Goal: Information Seeking & Learning: Learn about a topic

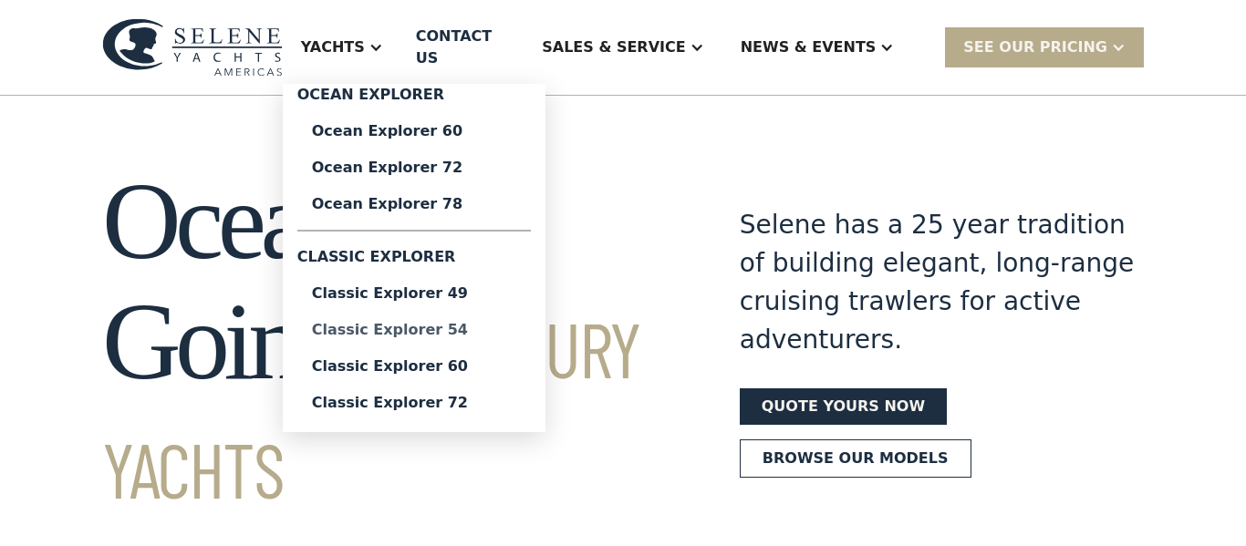
click at [508, 325] on div "Classic Explorer 54" at bounding box center [414, 330] width 204 height 15
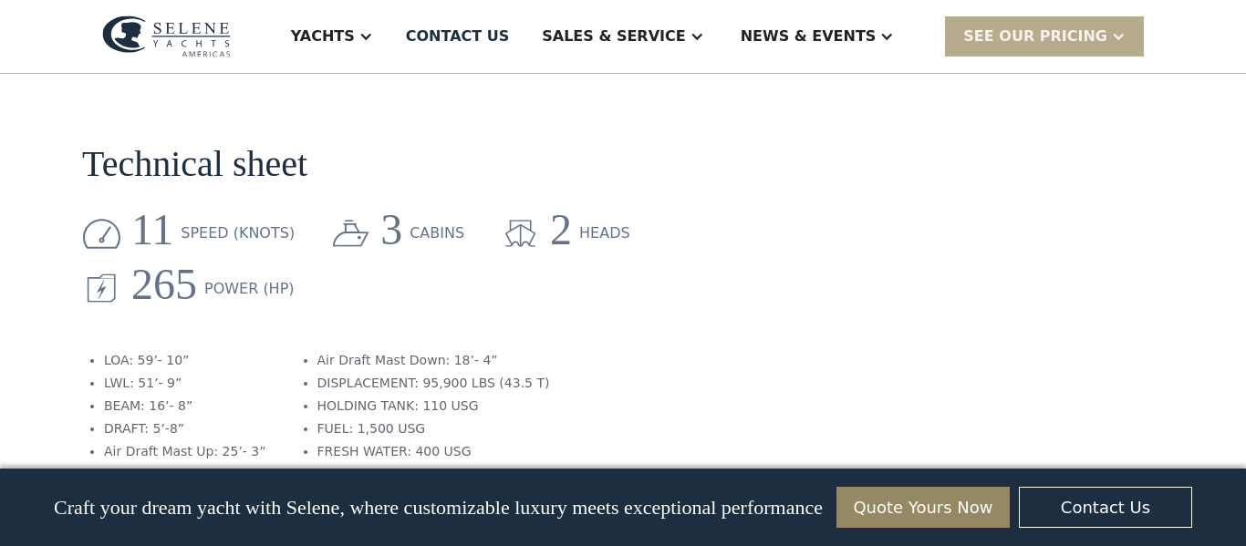
scroll to position [2197, 0]
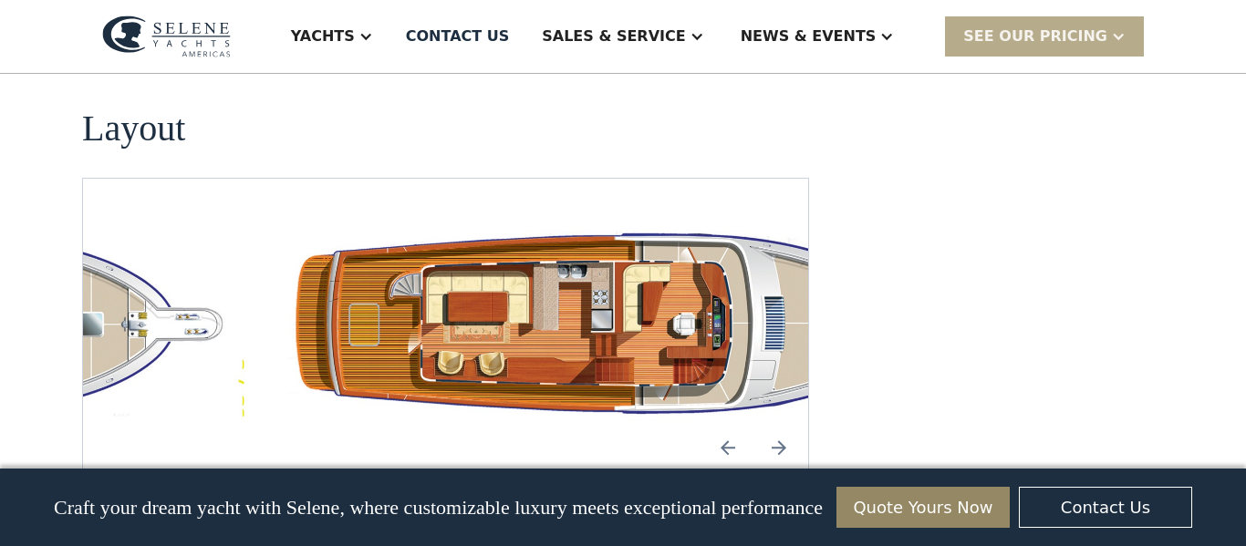
scroll to position [3300, 0]
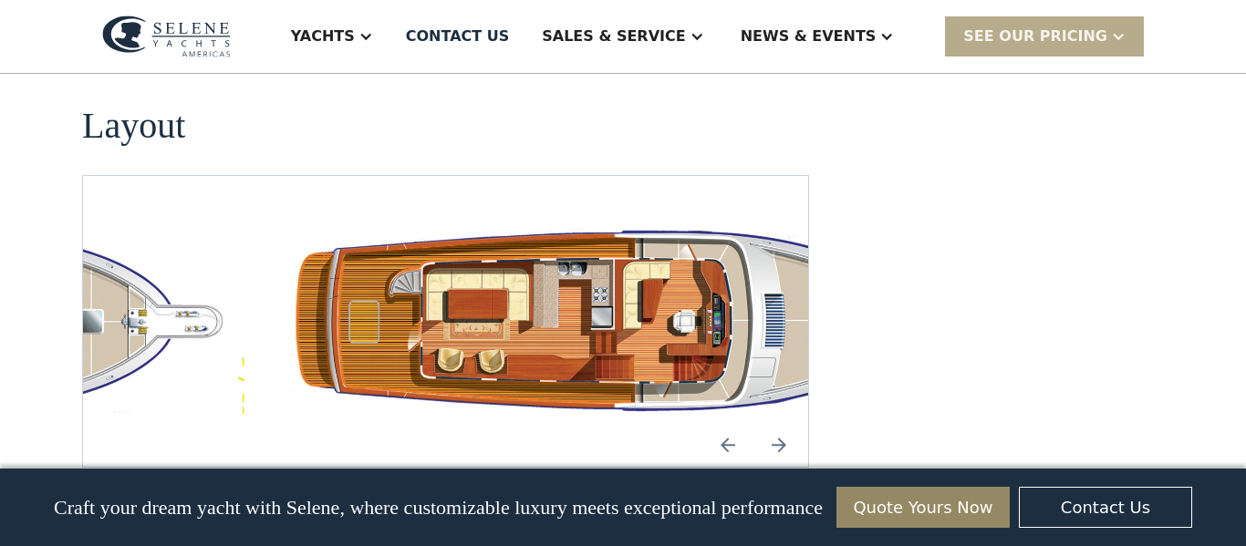
click at [437, 313] on img "open lightbox" at bounding box center [621, 321] width 696 height 202
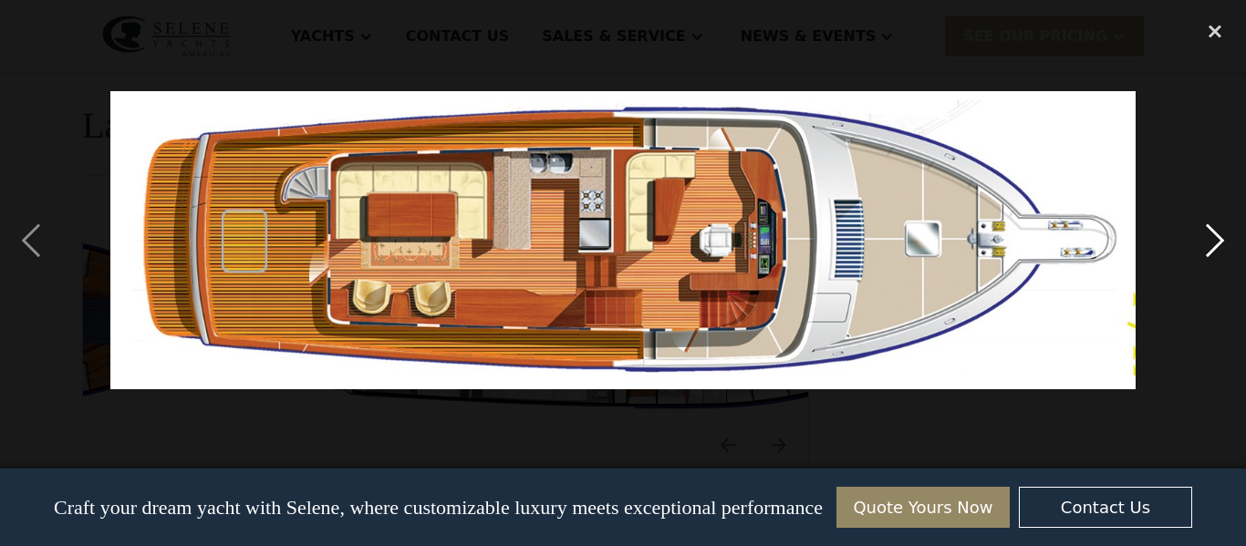
click at [1216, 246] on div "next image" at bounding box center [1215, 240] width 62 height 459
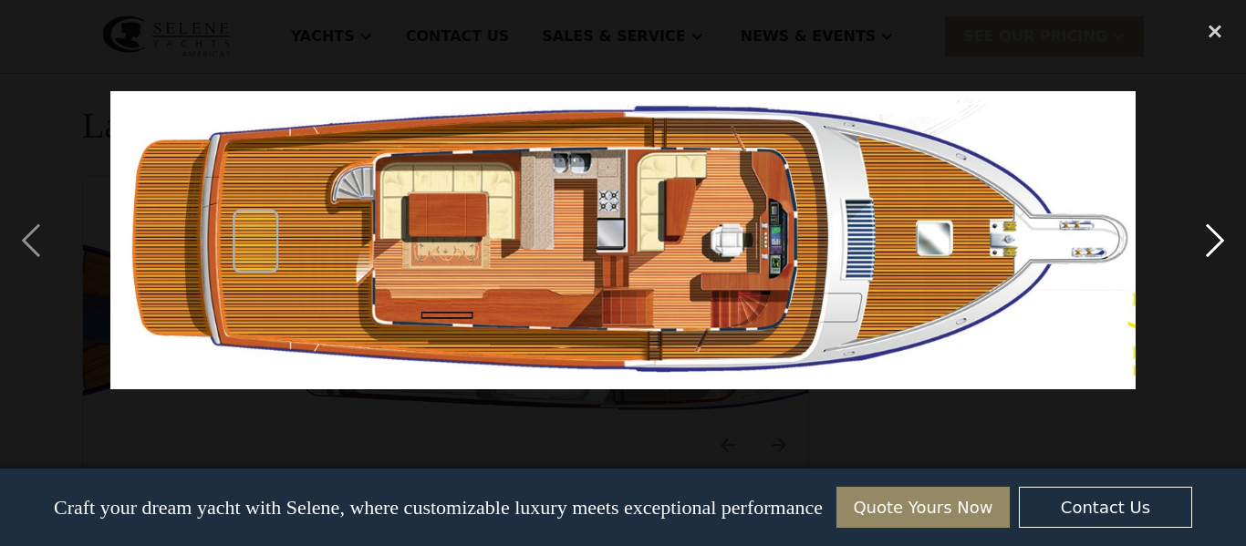
click at [1216, 246] on div "next image" at bounding box center [1215, 240] width 62 height 459
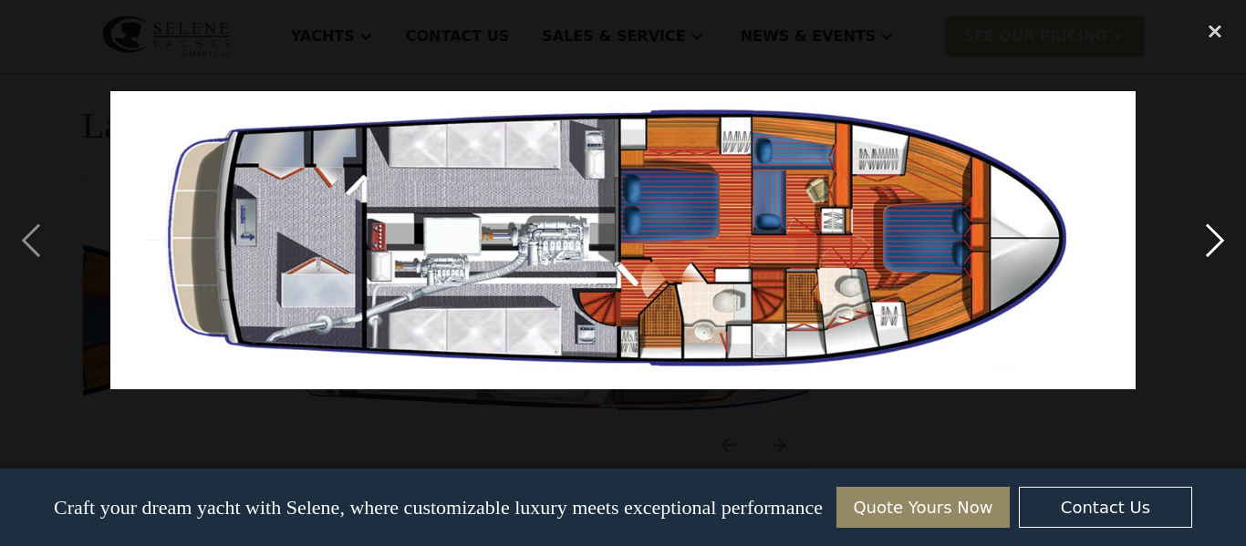
click at [1216, 246] on div "next image" at bounding box center [1215, 240] width 62 height 459
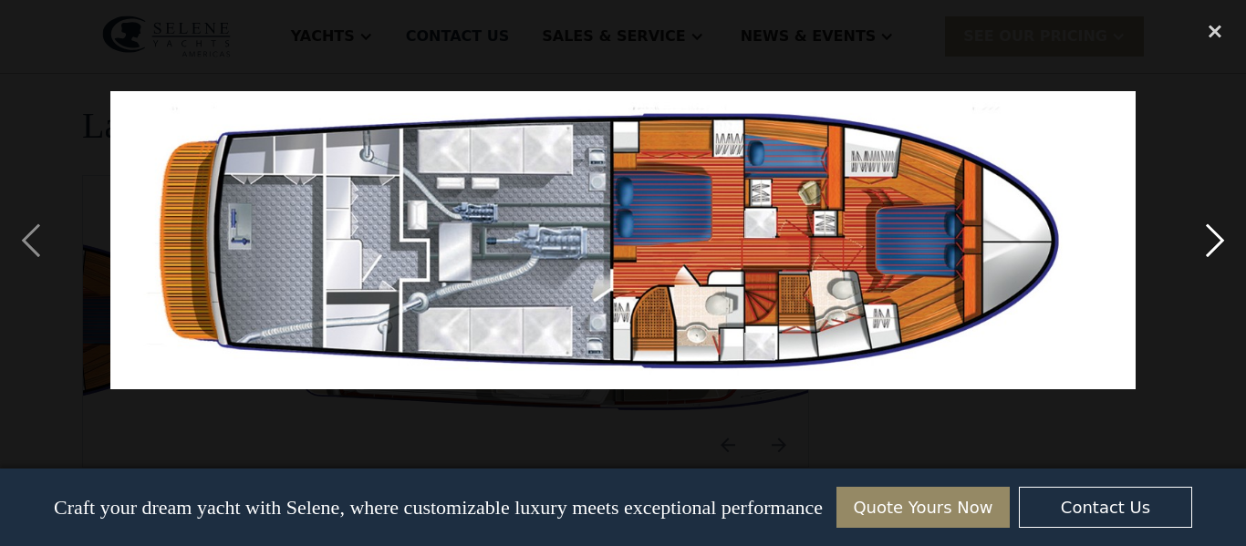
click at [1216, 246] on div "next image" at bounding box center [1215, 240] width 62 height 459
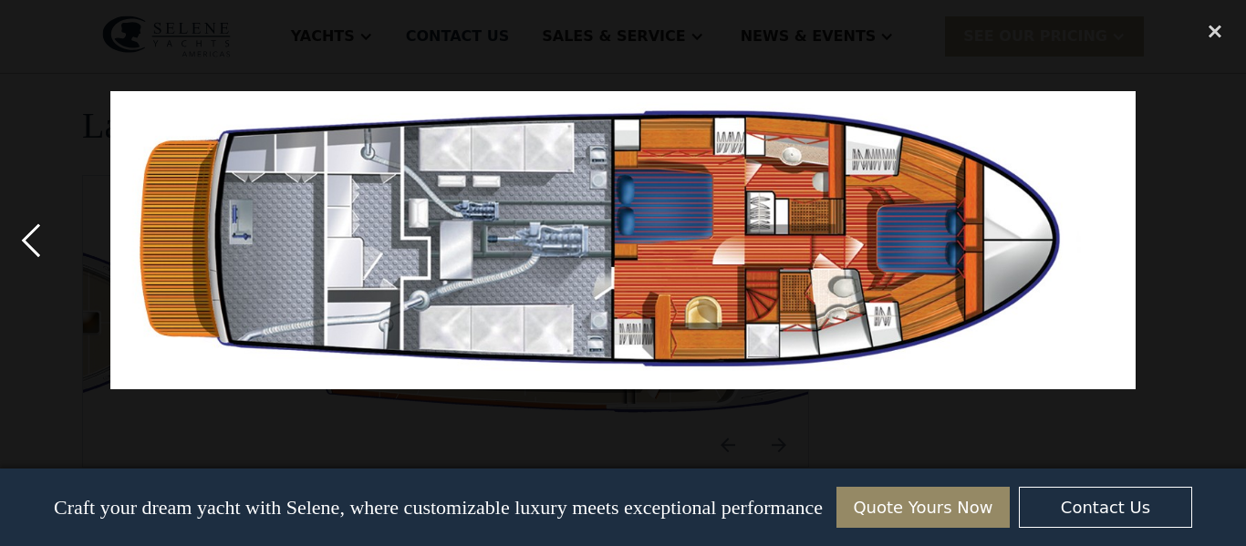
click at [26, 243] on div "previous image" at bounding box center [31, 240] width 62 height 459
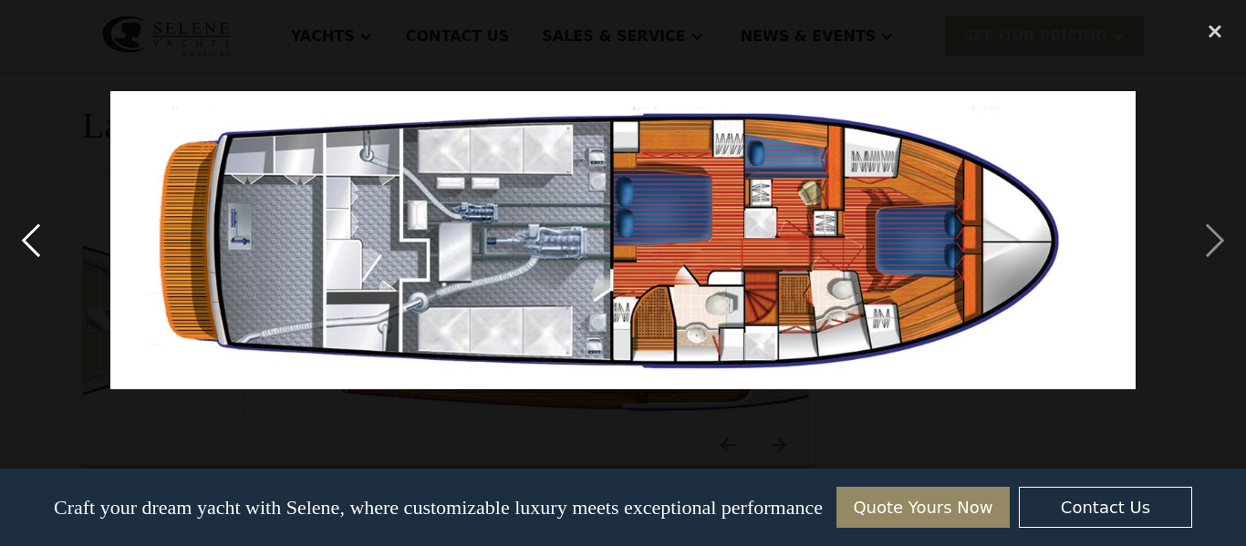
click at [26, 243] on div "previous image" at bounding box center [31, 240] width 62 height 459
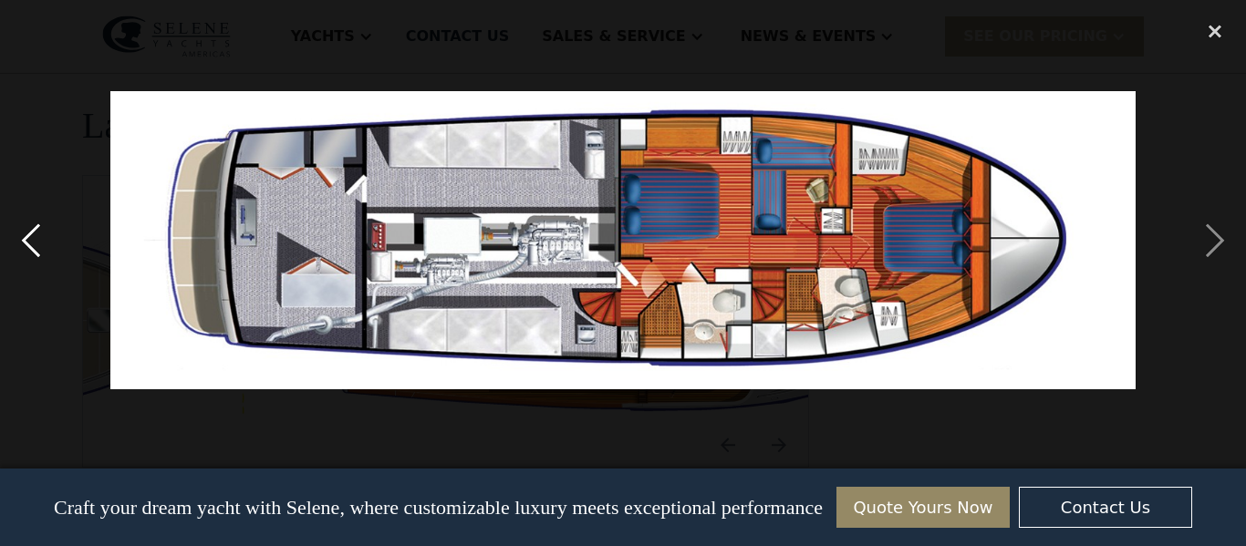
click at [26, 243] on div "previous image" at bounding box center [31, 240] width 62 height 459
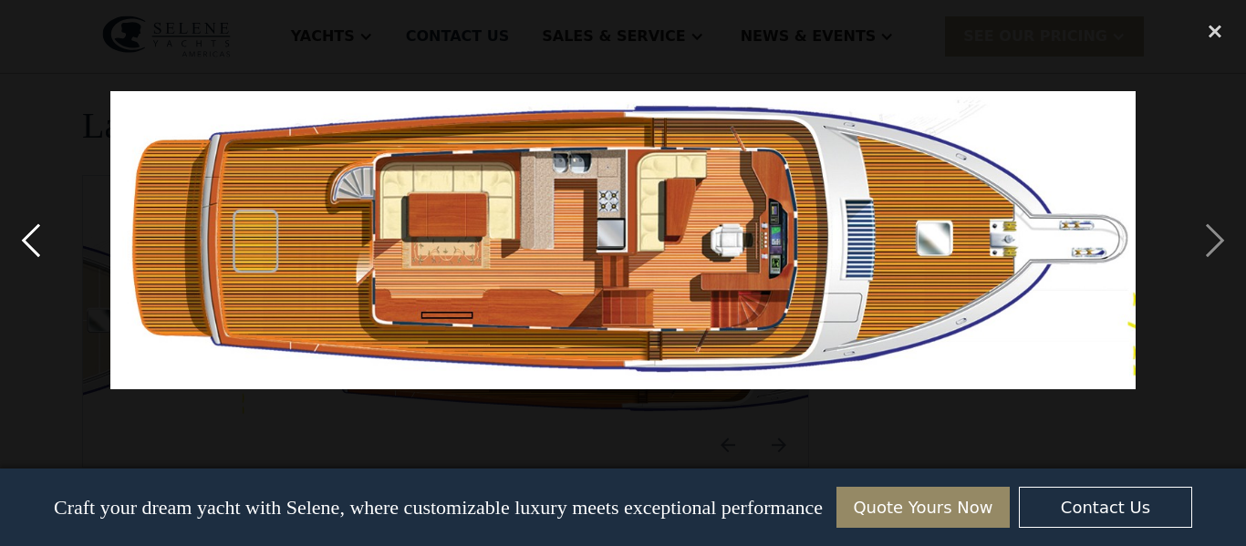
click at [26, 243] on div "previous image" at bounding box center [31, 240] width 62 height 459
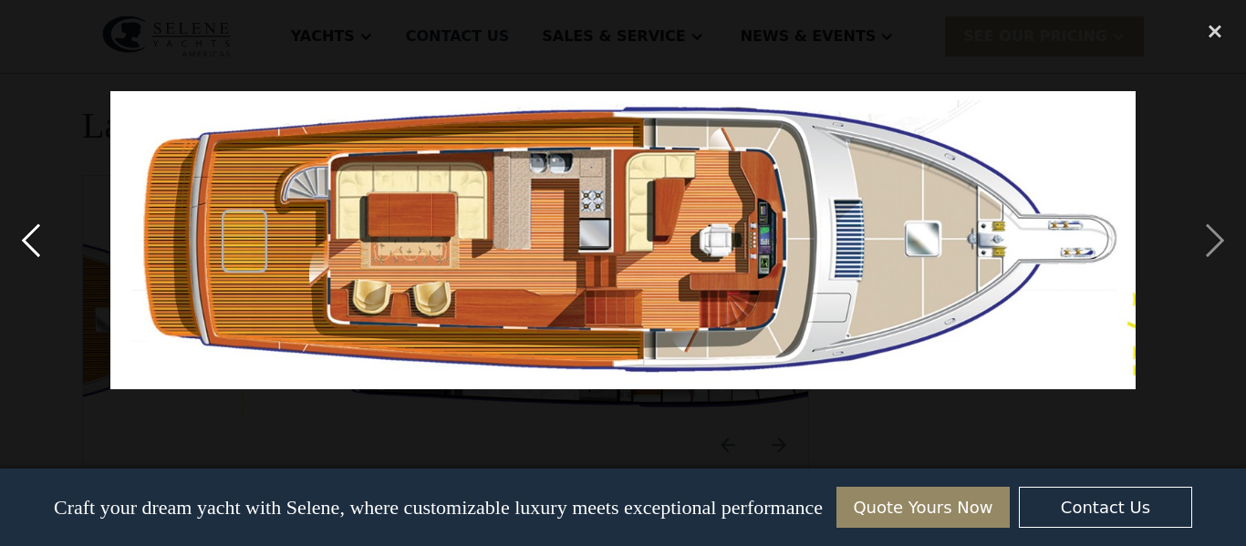
click at [26, 243] on div "previous image" at bounding box center [31, 240] width 62 height 459
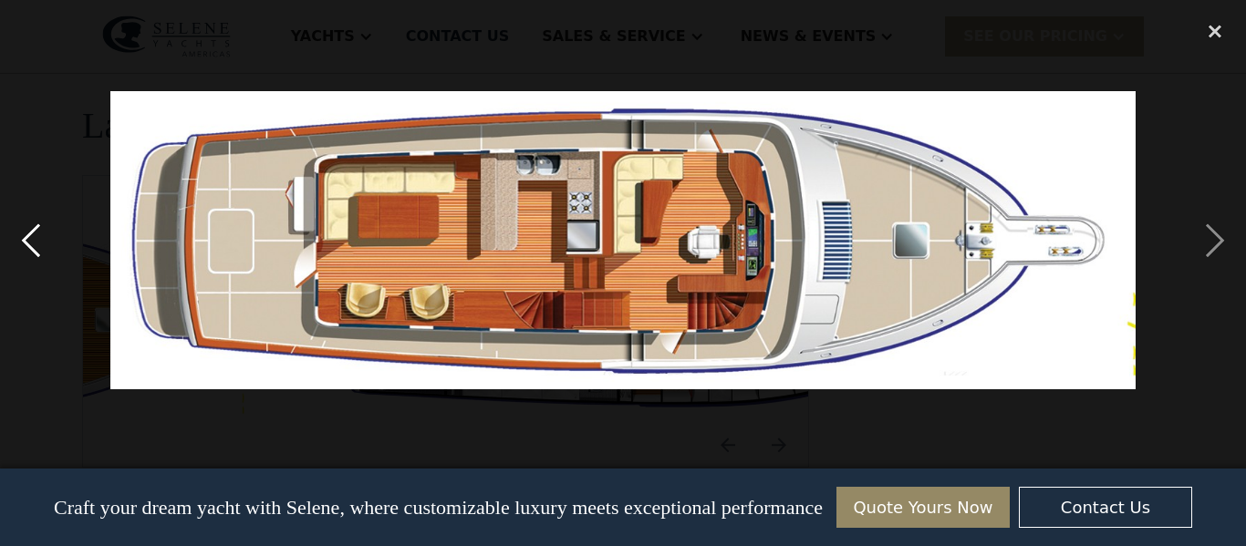
click at [26, 243] on div "previous image" at bounding box center [31, 240] width 62 height 459
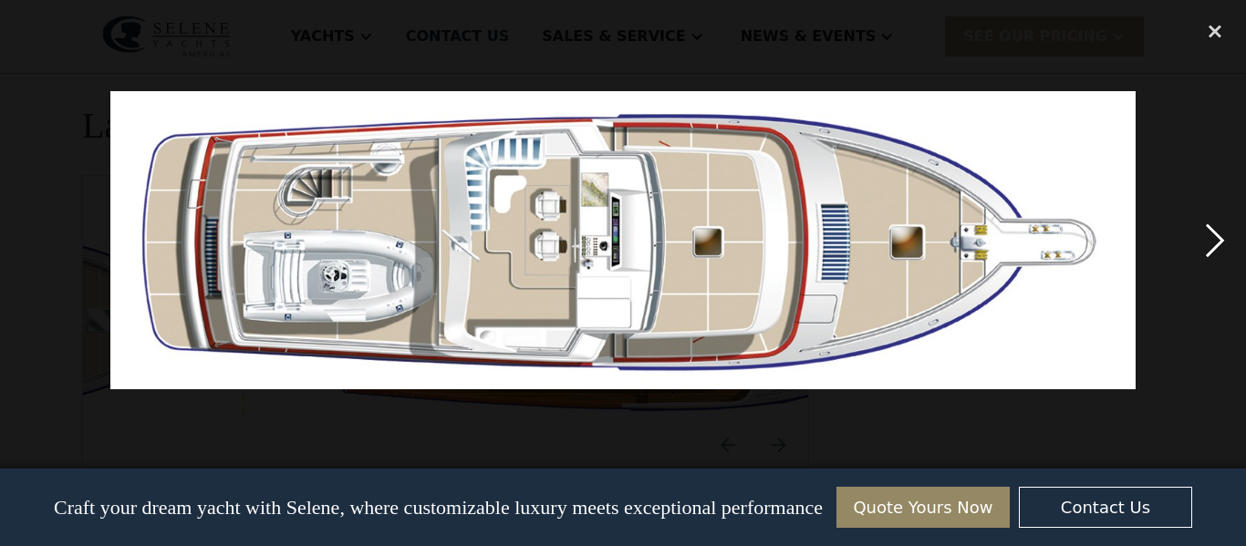
click at [1221, 243] on div "next image" at bounding box center [1215, 240] width 62 height 459
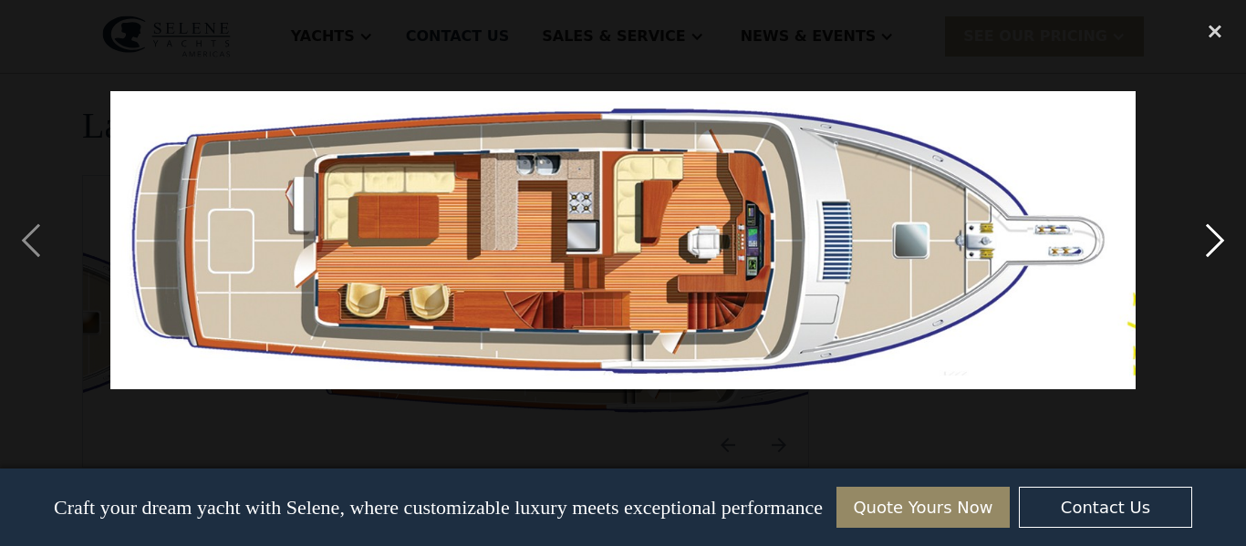
click at [1221, 243] on div "next image" at bounding box center [1215, 240] width 62 height 459
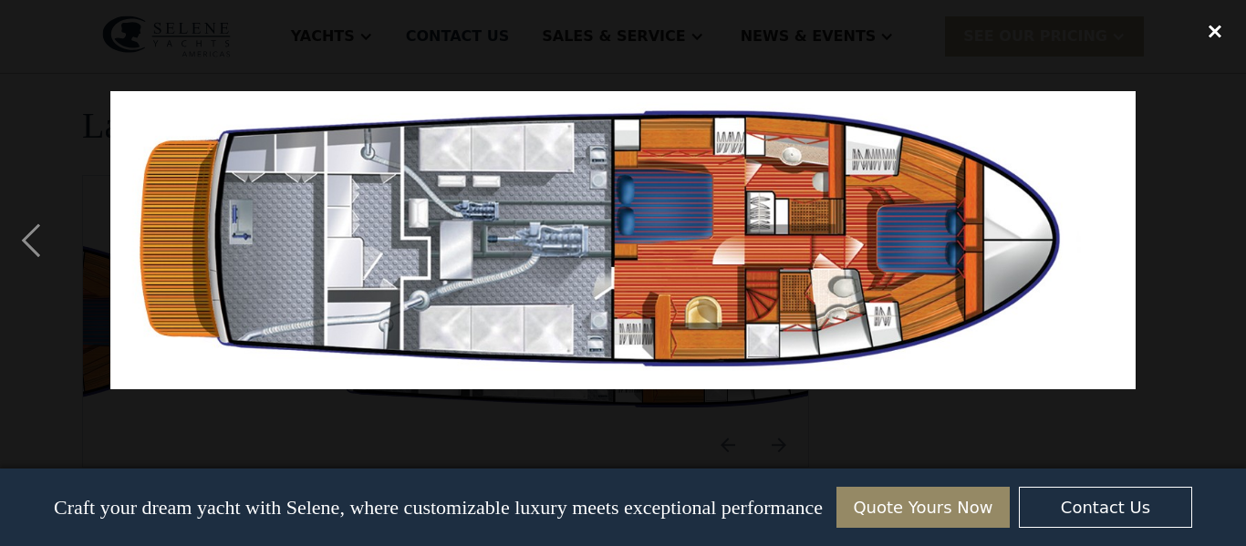
click at [1224, 39] on div "close lightbox" at bounding box center [1215, 31] width 62 height 40
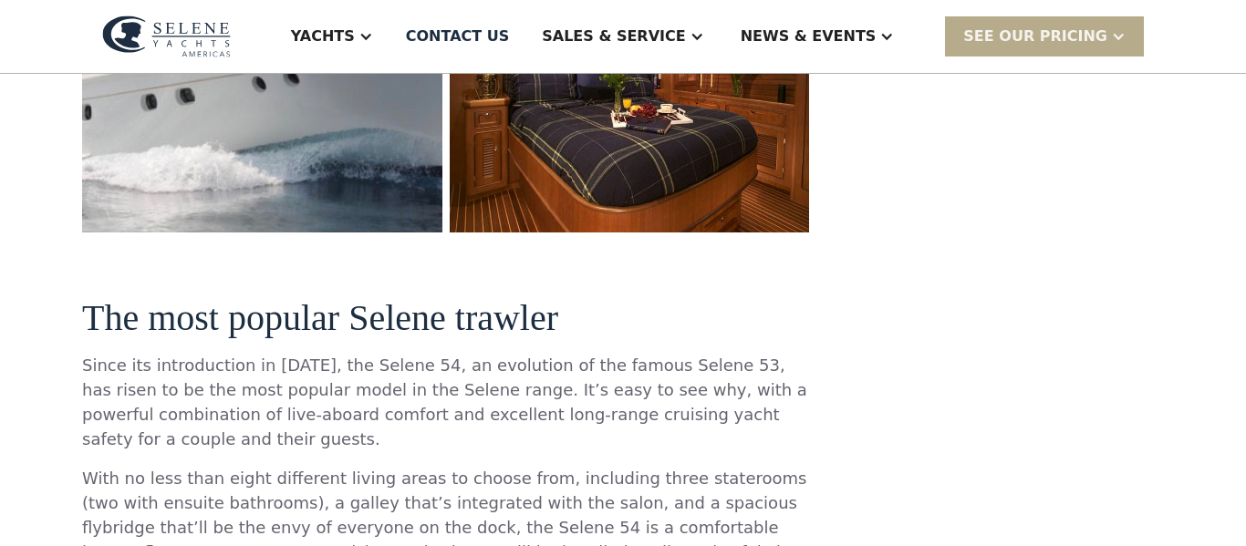
scroll to position [0, 0]
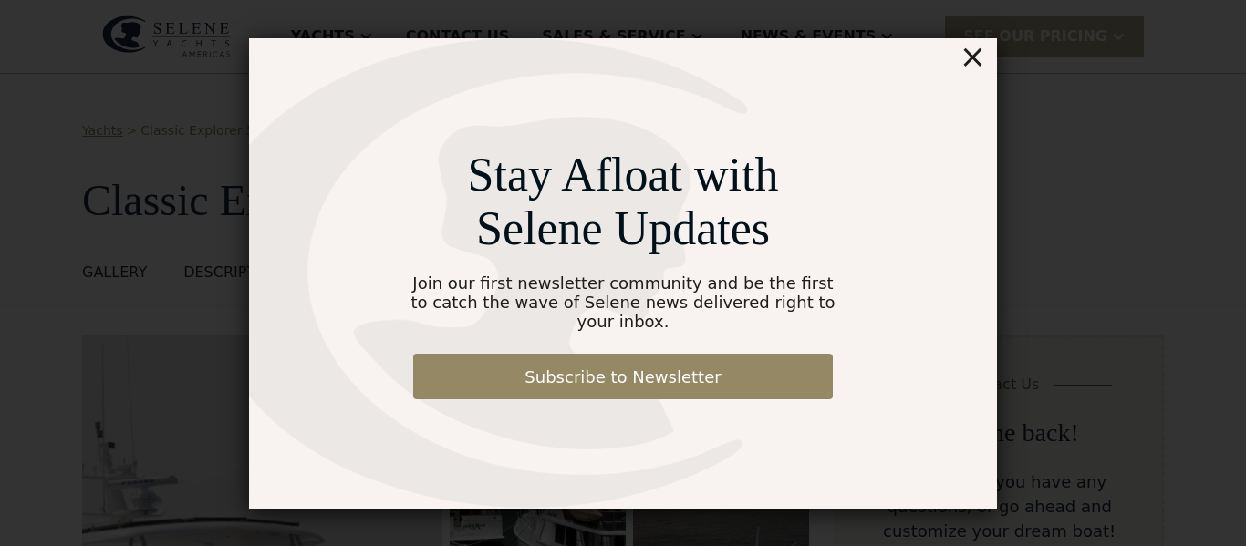
click at [978, 65] on div "×" at bounding box center [972, 56] width 26 height 36
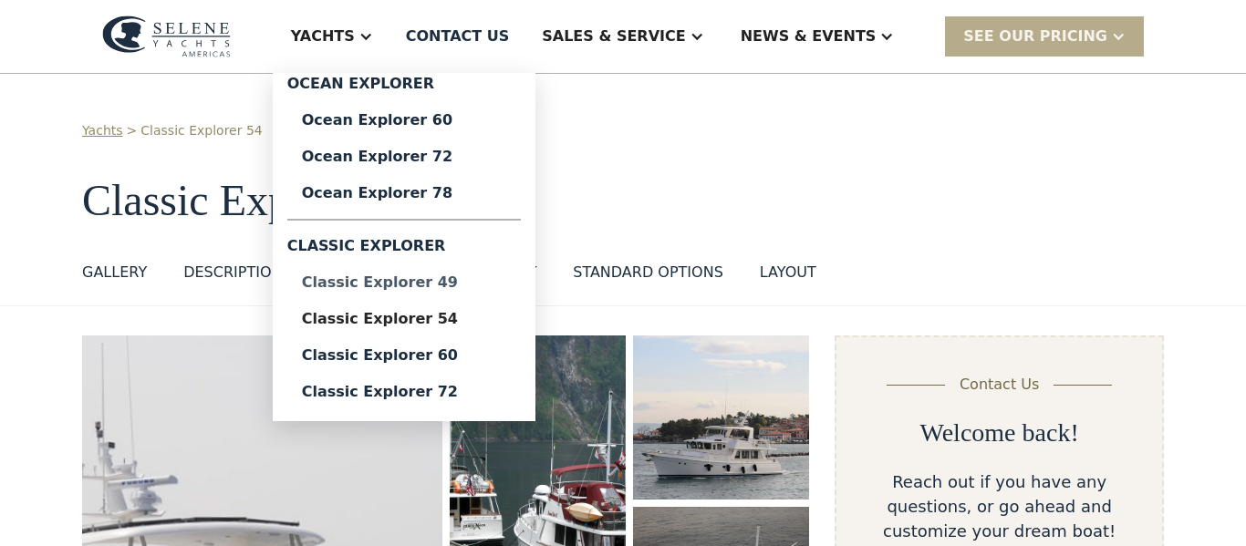
click at [494, 283] on div "Classic Explorer 49" at bounding box center [404, 282] width 204 height 15
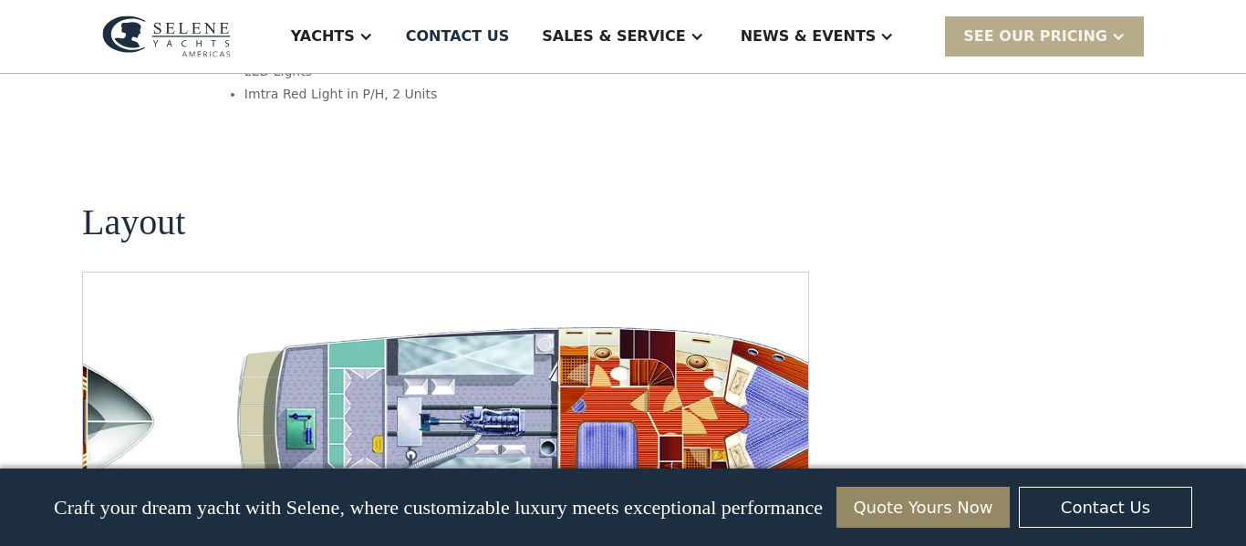
scroll to position [3400, 0]
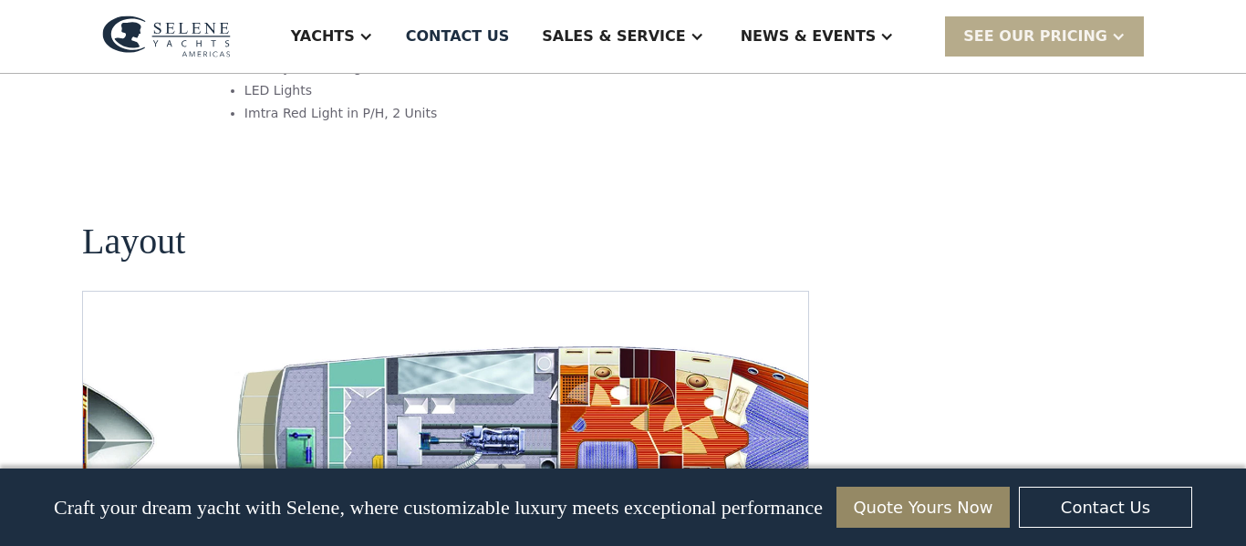
click at [698, 336] on img "open lightbox" at bounding box center [562, 442] width 696 height 212
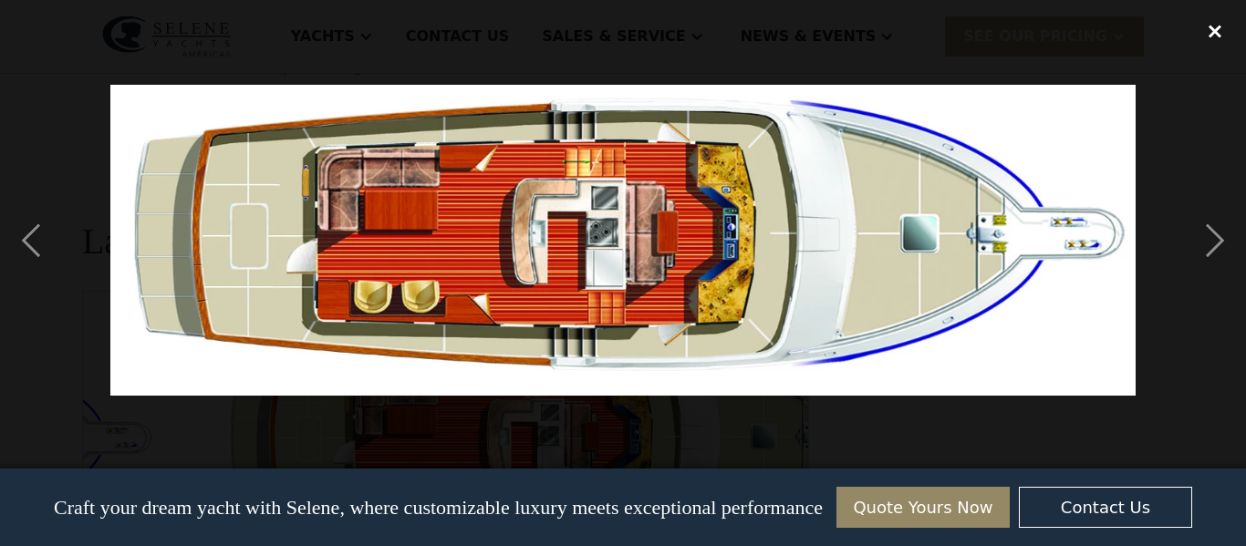
click at [1224, 35] on div "close lightbox" at bounding box center [1215, 31] width 62 height 40
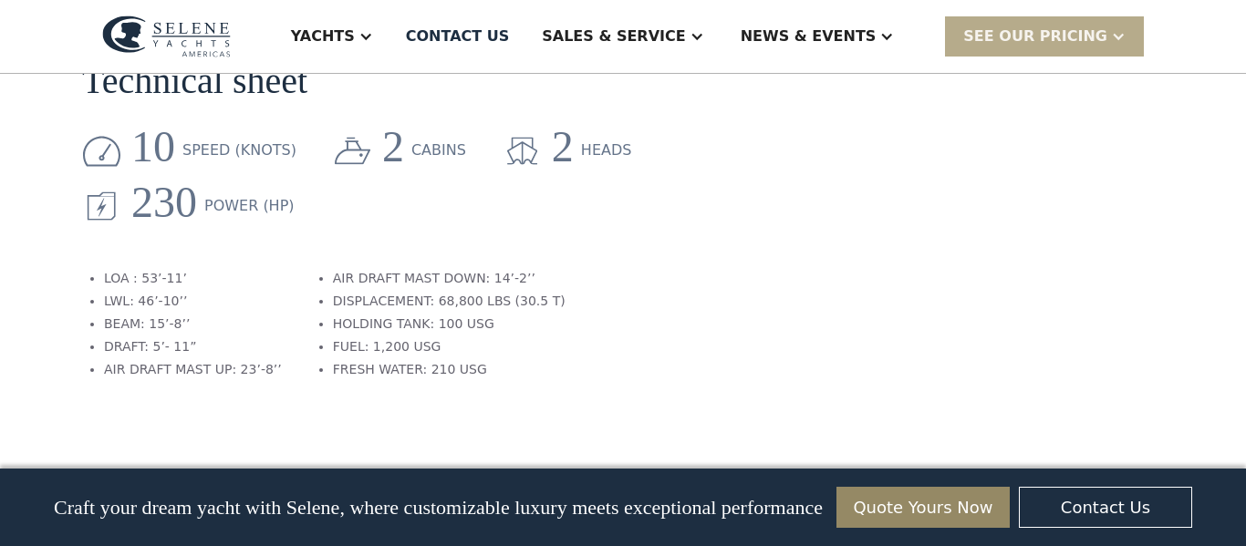
scroll to position [2505, 0]
